Goal: Book appointment/travel/reservation

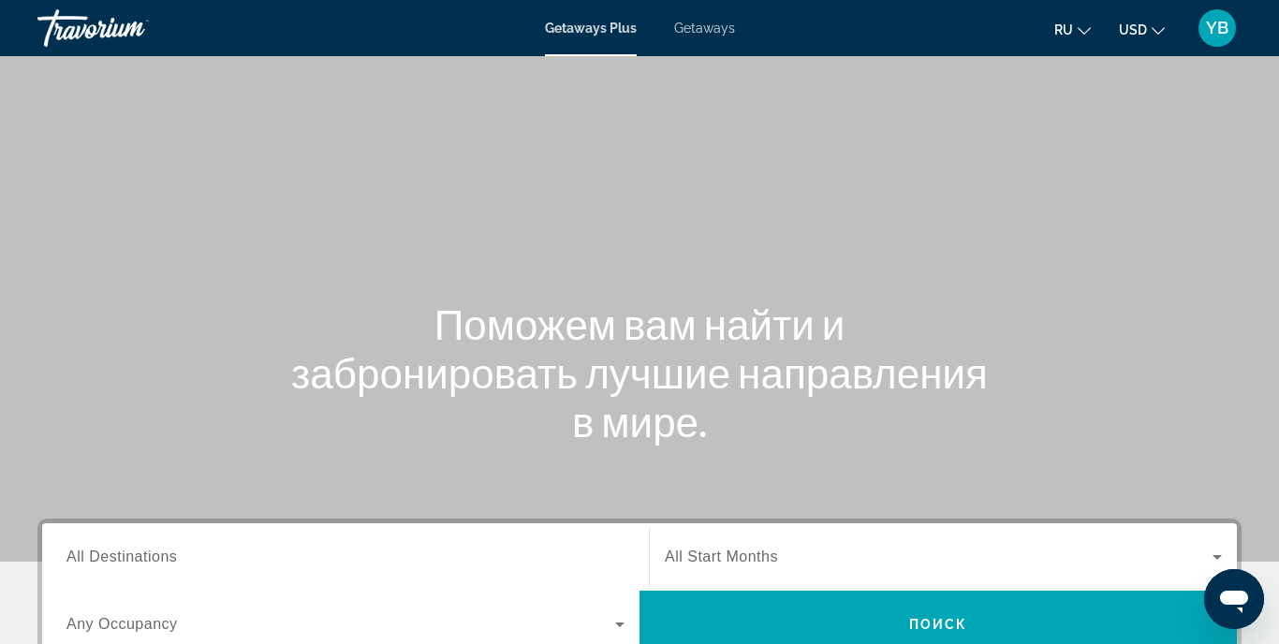
click at [714, 28] on span "Getaways" at bounding box center [704, 28] width 61 height 15
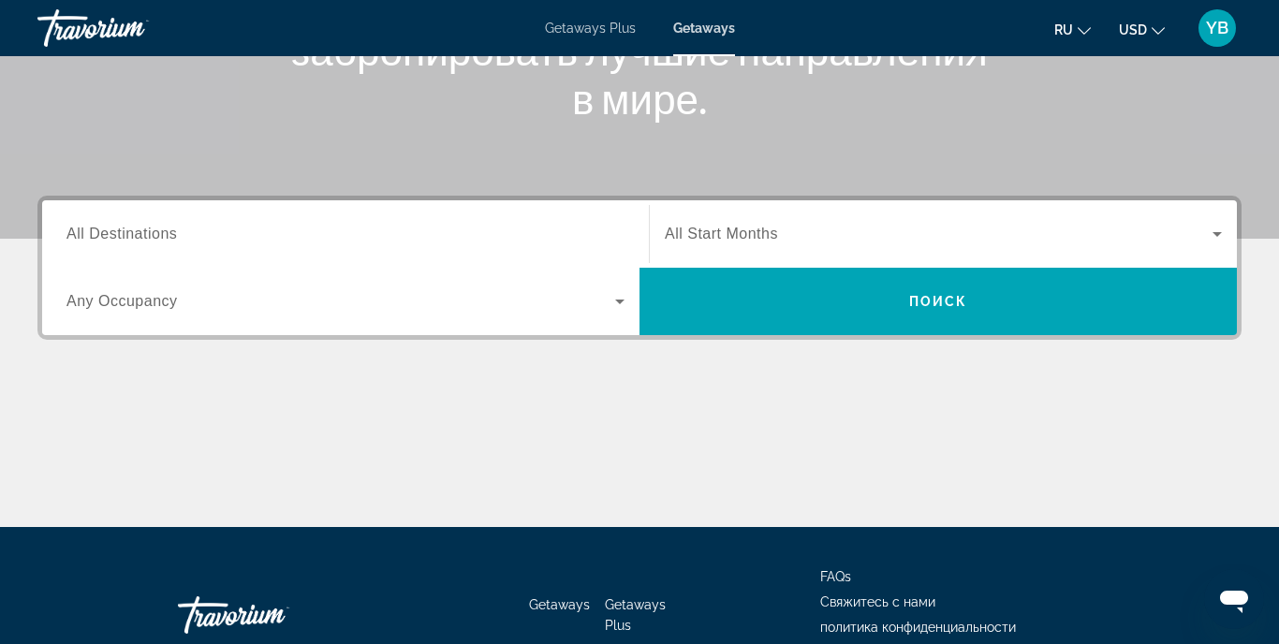
scroll to position [286, 0]
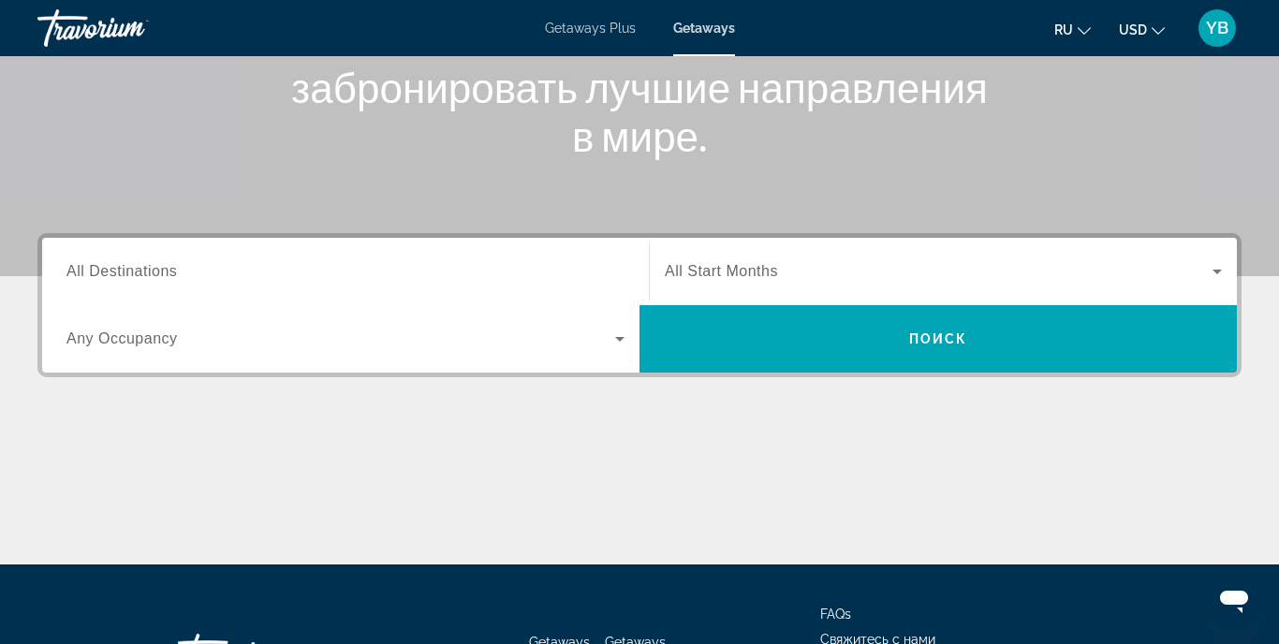
click at [156, 270] on span "All Destinations" at bounding box center [121, 271] width 111 height 16
click at [156, 270] on input "Destination All Destinations" at bounding box center [345, 272] width 558 height 22
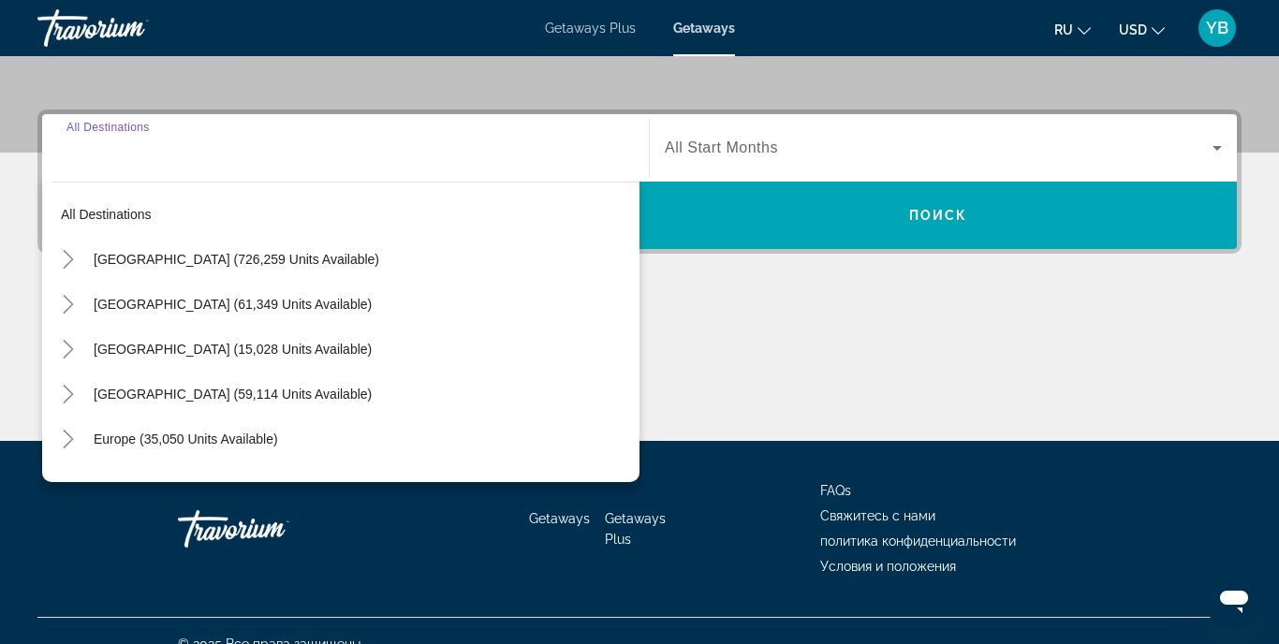
scroll to position [436, 0]
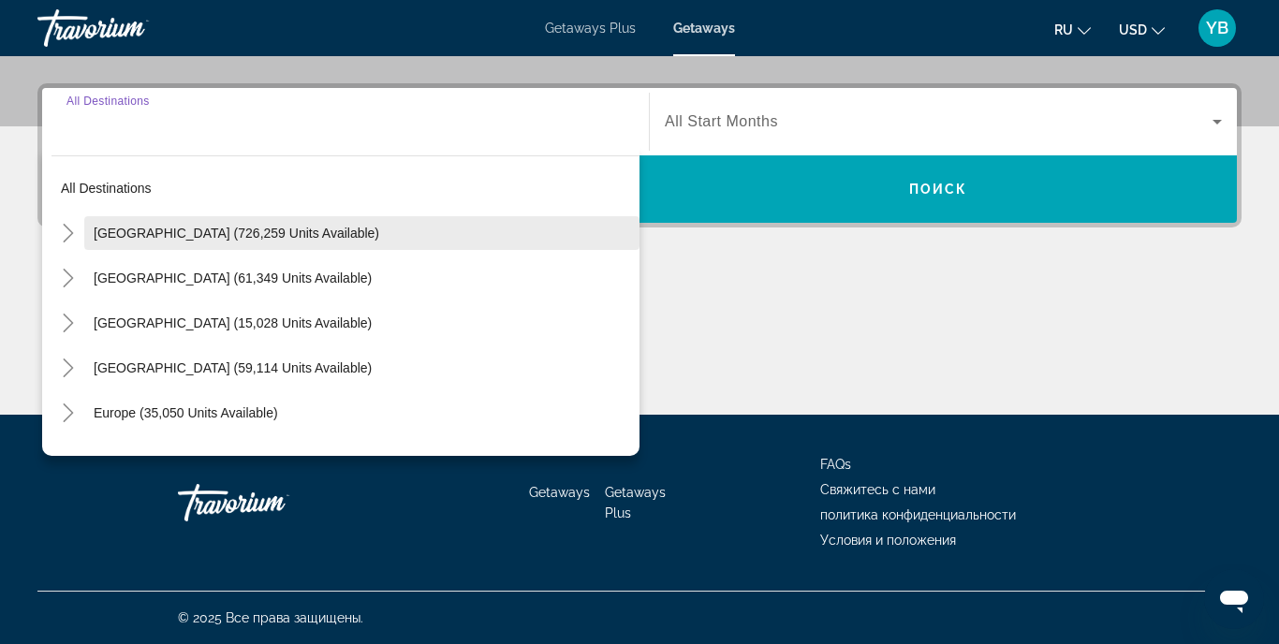
click at [166, 229] on span "[GEOGRAPHIC_DATA] (726,259 units available)" at bounding box center [237, 233] width 286 height 15
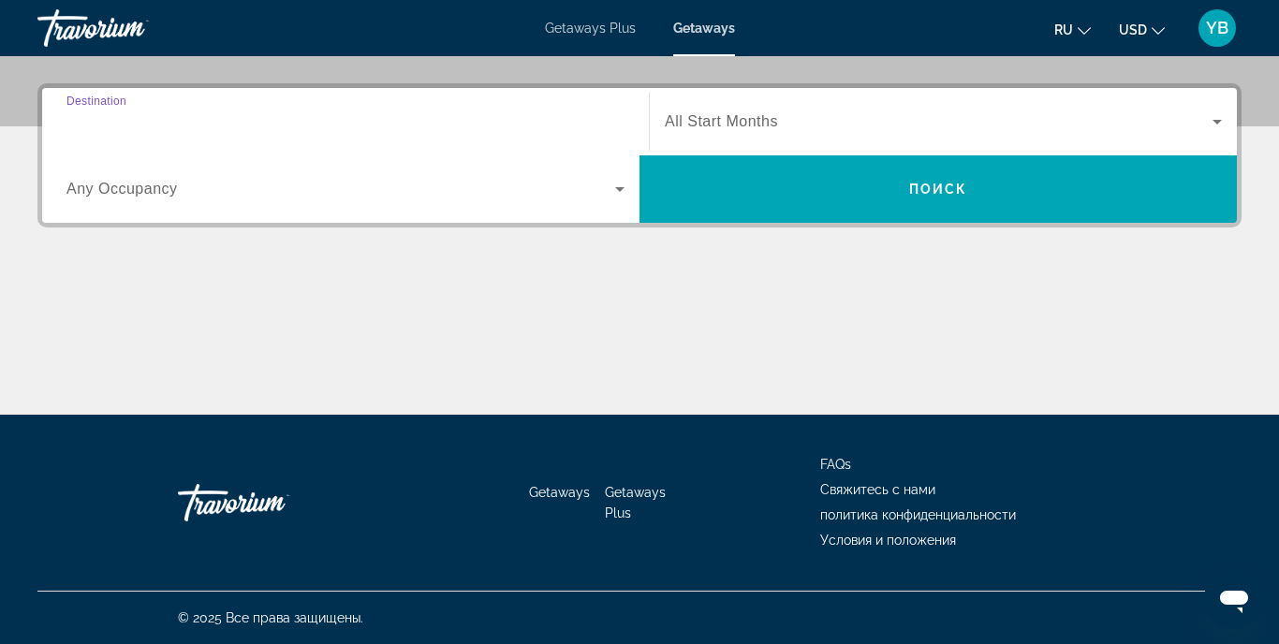
type input "**********"
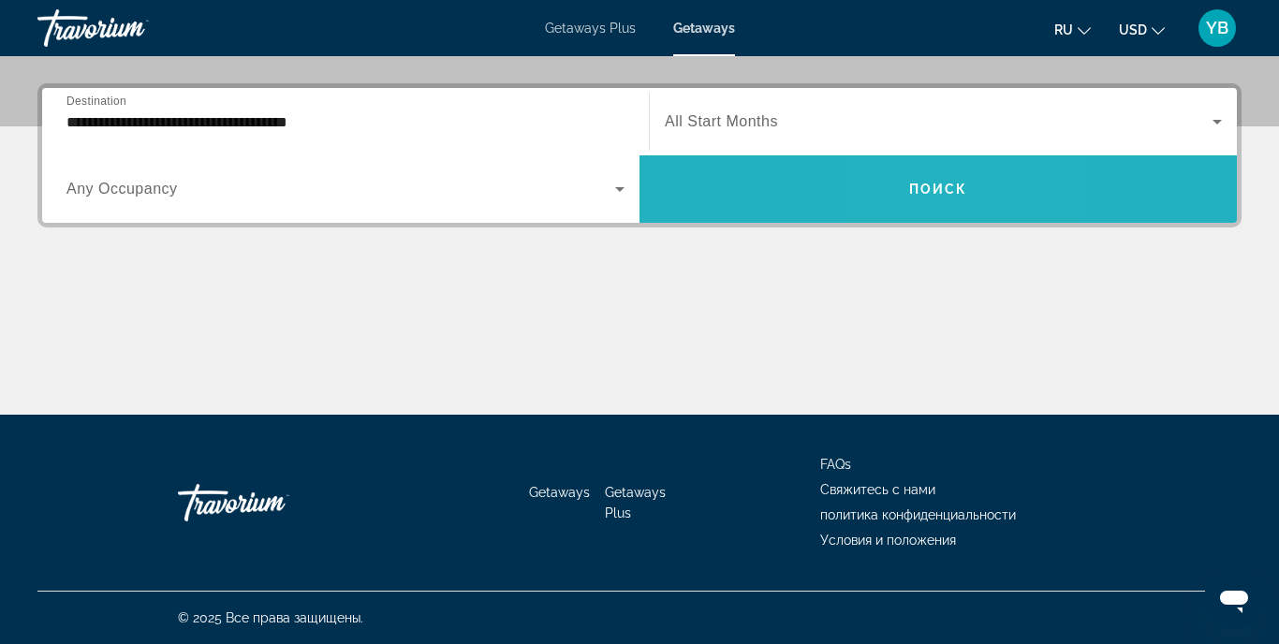
click at [923, 194] on span "Поиск" at bounding box center [938, 189] width 59 height 15
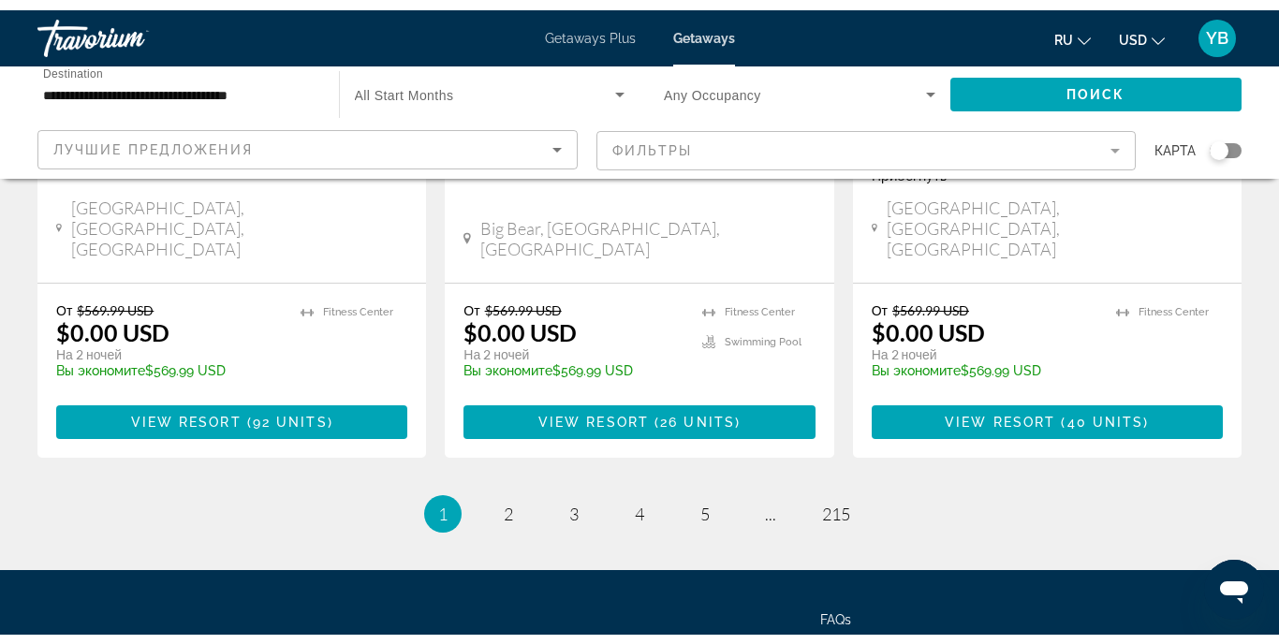
scroll to position [2558, 0]
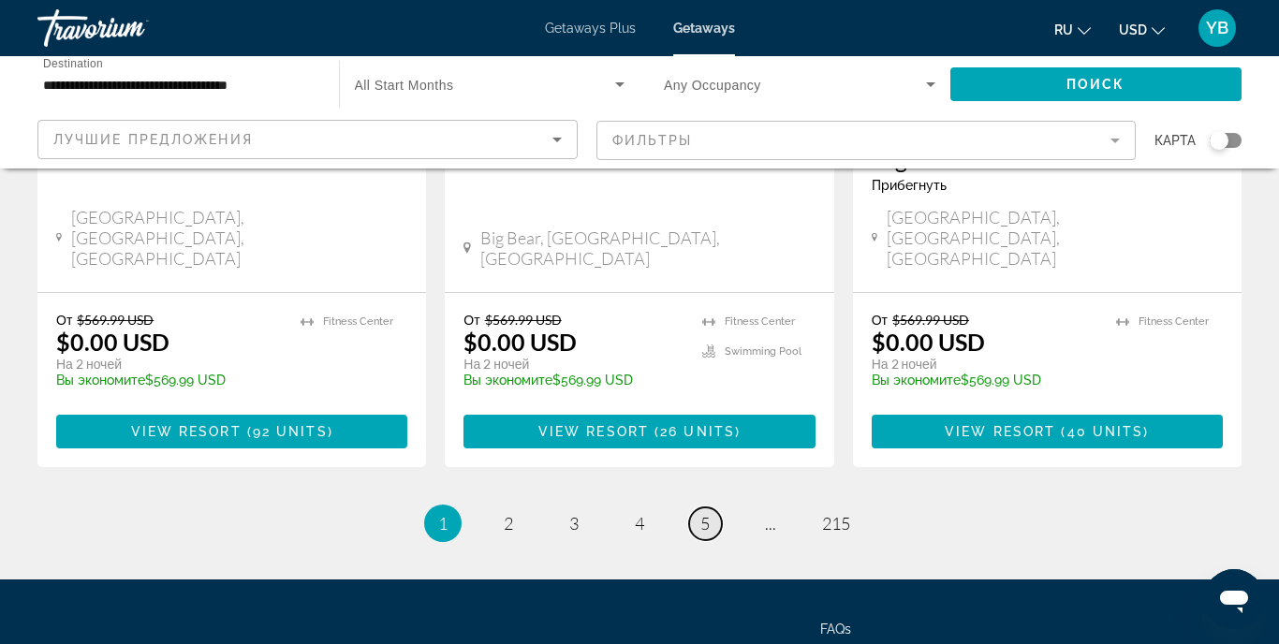
click at [702, 513] on span "5" at bounding box center [705, 523] width 9 height 21
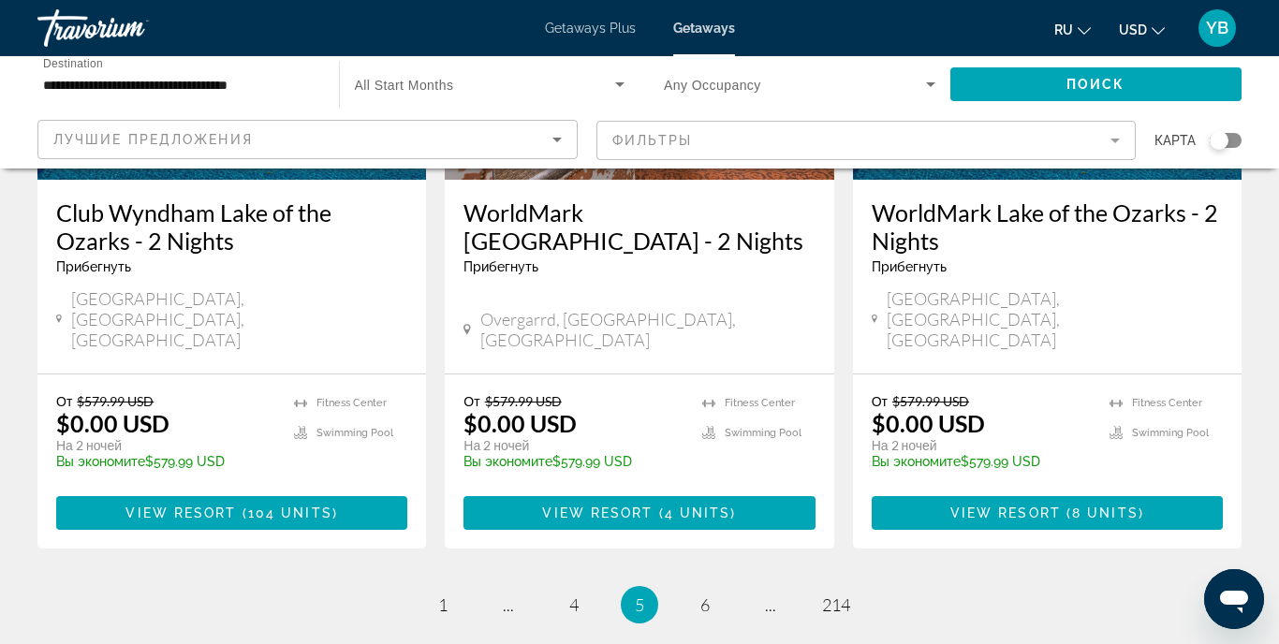
scroll to position [2435, 0]
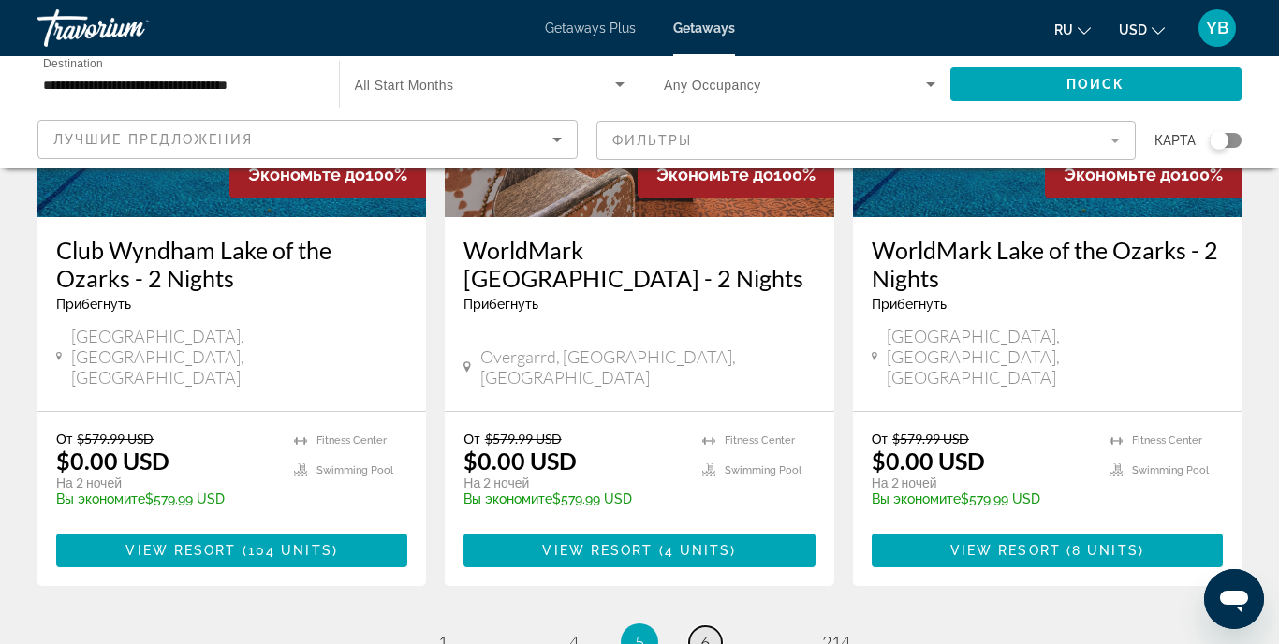
click at [711, 627] on link "page 6" at bounding box center [705, 643] width 33 height 33
